Goal: Task Accomplishment & Management: Manage account settings

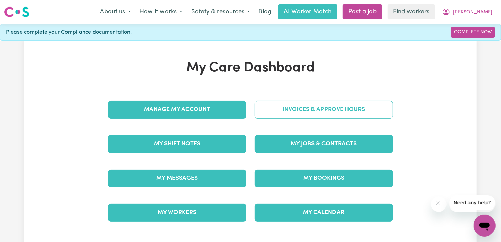
click at [274, 118] on link "Invoices & Approve Hours" at bounding box center [323, 110] width 138 height 18
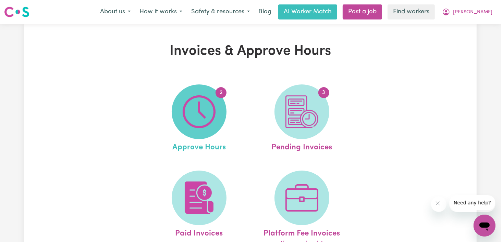
click at [214, 118] on img at bounding box center [199, 112] width 33 height 33
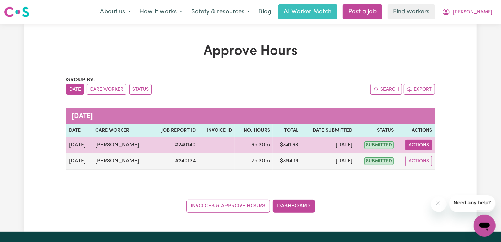
click at [407, 151] on button "Actions" at bounding box center [418, 145] width 27 height 11
click at [433, 169] on link "View Job Report" at bounding box center [431, 162] width 59 height 14
select select "pm"
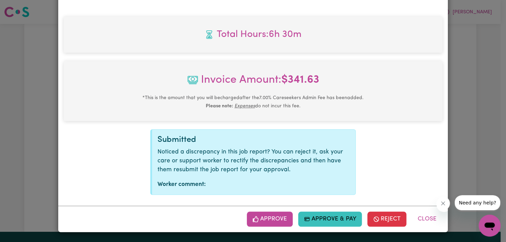
scroll to position [350, 0]
click at [261, 212] on button "Approve" at bounding box center [270, 219] width 46 height 15
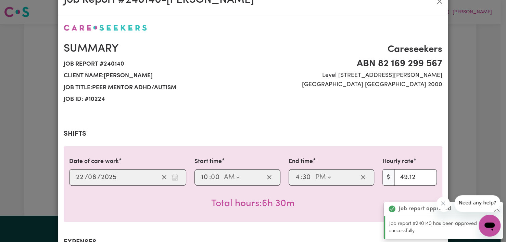
scroll to position [0, 0]
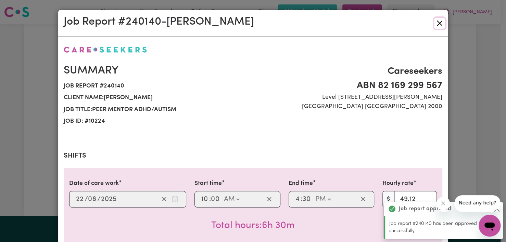
click at [437, 27] on button "Close" at bounding box center [439, 23] width 11 height 11
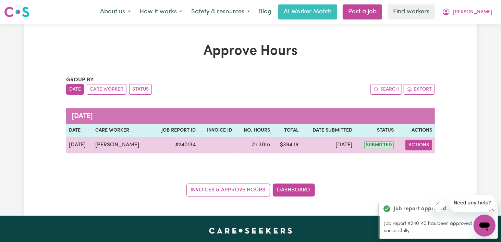
click at [420, 151] on button "Actions" at bounding box center [418, 145] width 27 height 11
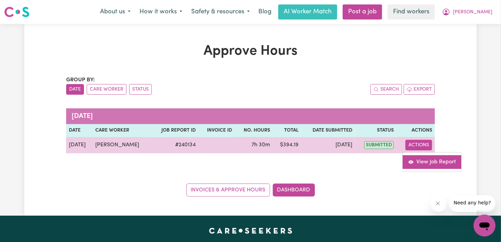
click at [417, 169] on link "View Job Report" at bounding box center [431, 162] width 59 height 14
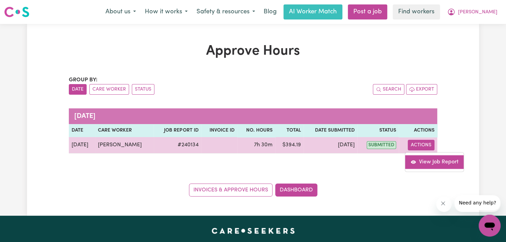
select select "pm"
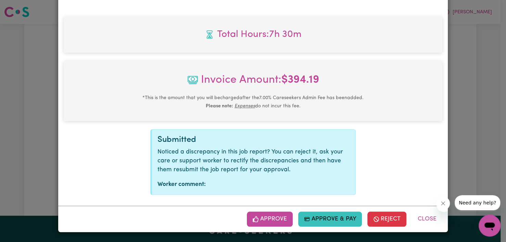
scroll to position [350, 0]
click at [247, 217] on button "Approve" at bounding box center [270, 219] width 46 height 15
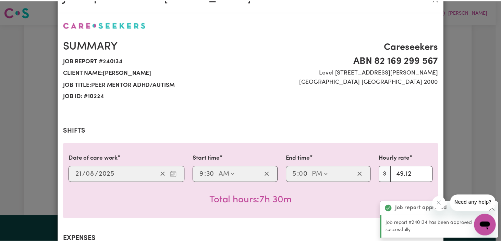
scroll to position [0, 0]
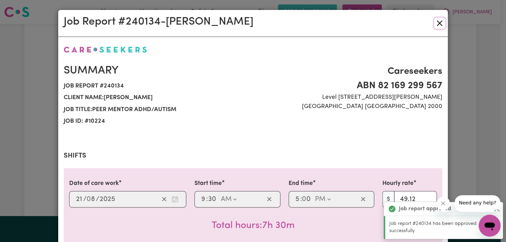
click at [437, 25] on button "Close" at bounding box center [439, 23] width 11 height 11
